Goal: Information Seeking & Learning: Understand process/instructions

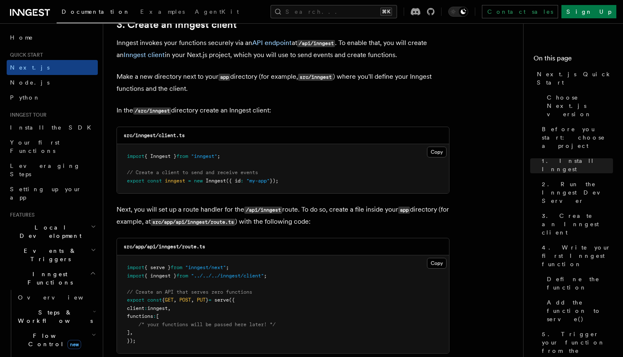
scroll to position [999, 0]
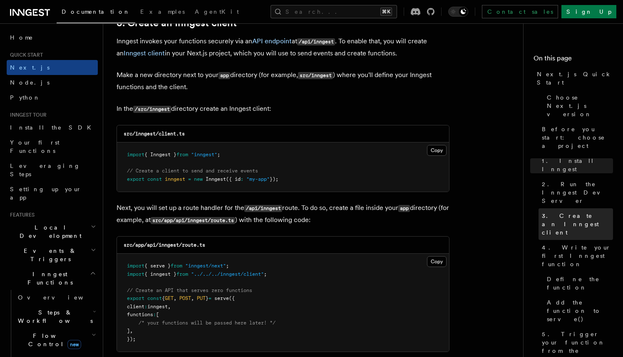
click at [595, 211] on span "3. Create an Inngest client" at bounding box center [577, 223] width 71 height 25
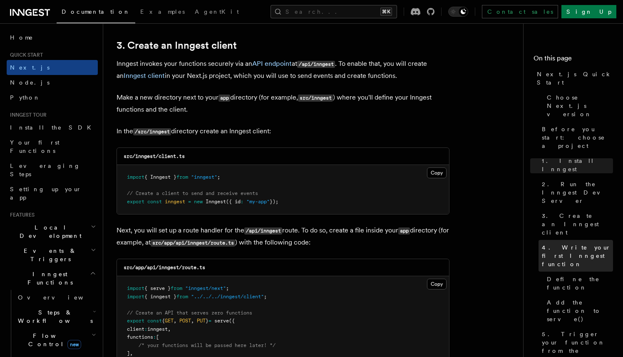
click at [591, 243] on span "4. Write your first Inngest function" at bounding box center [577, 255] width 71 height 25
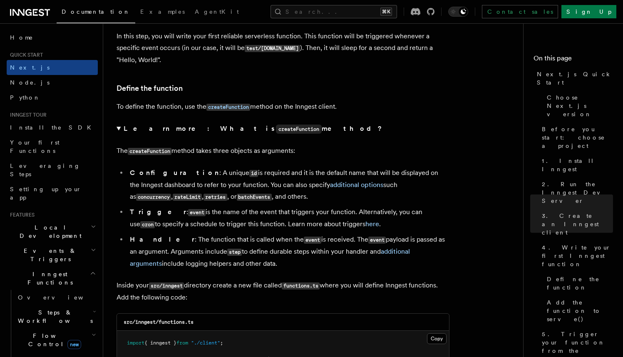
scroll to position [1336, 0]
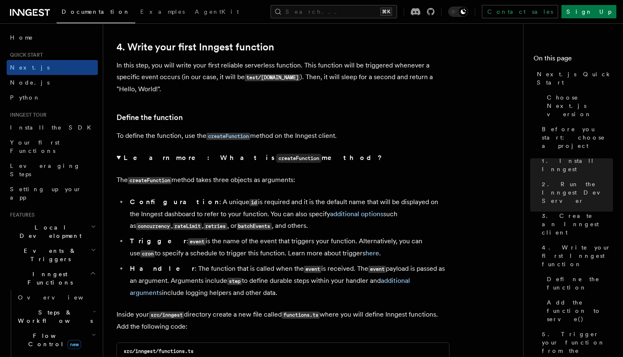
click at [347, 123] on h3 "Define the function" at bounding box center [282, 117] width 333 height 12
click at [588, 208] on link "3. Create an Inngest client" at bounding box center [575, 224] width 74 height 32
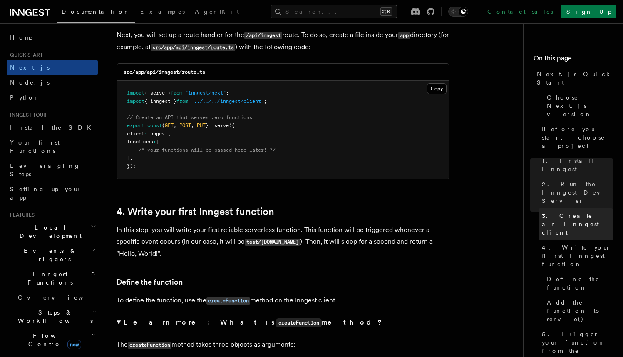
click at [588, 211] on span "3. Create an Inngest client" at bounding box center [577, 223] width 71 height 25
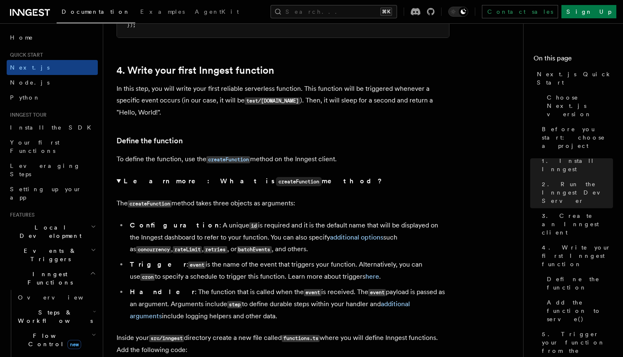
scroll to position [1330, 0]
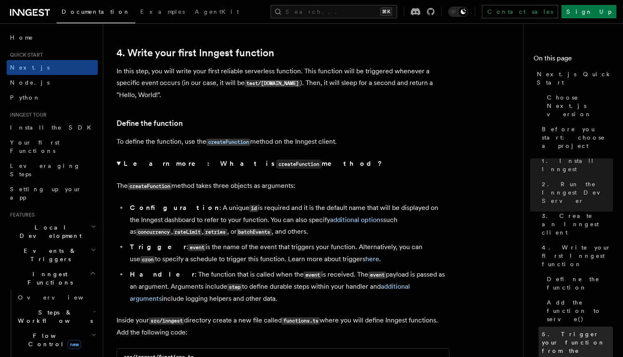
click at [557, 329] on span "5. Trigger your function from the Inngest Dev Server UI" at bounding box center [577, 350] width 71 height 42
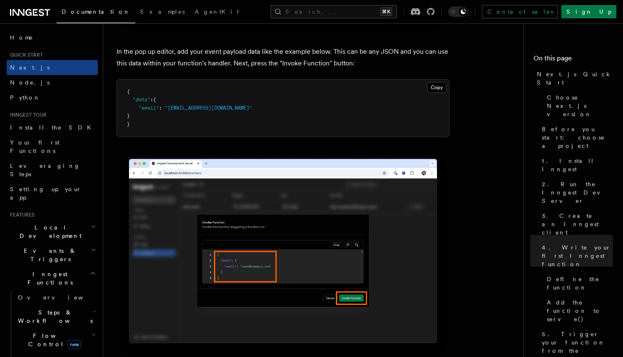
scroll to position [2832, 0]
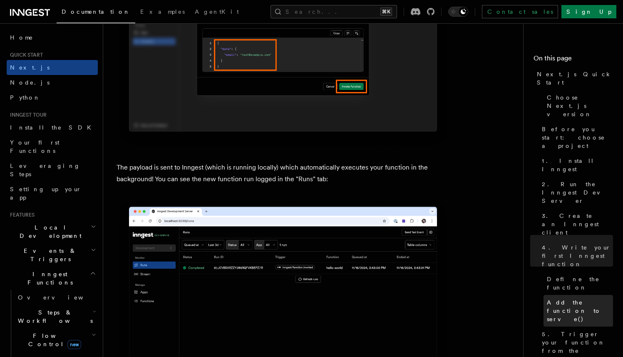
click at [583, 298] on span "Add the function to serve()" at bounding box center [580, 310] width 66 height 25
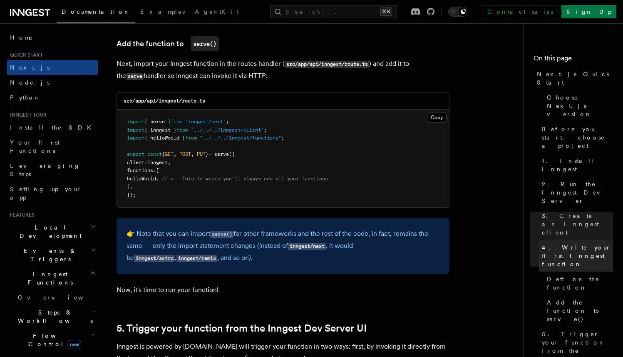
click at [556, 243] on span "4. Write your first Inngest function" at bounding box center [577, 255] width 71 height 25
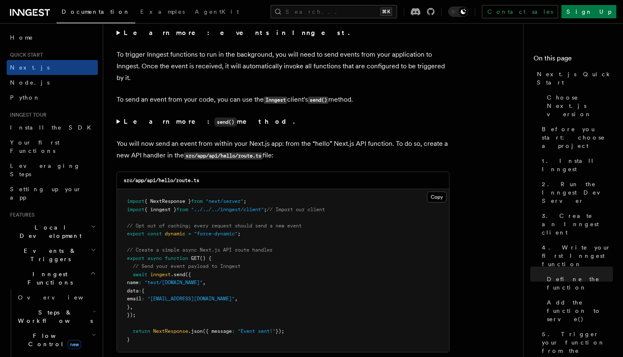
scroll to position [4401, 0]
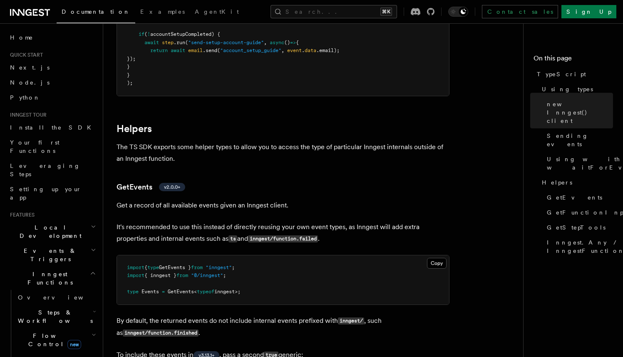
scroll to position [1494, 0]
